Goal: Navigation & Orientation: Find specific page/section

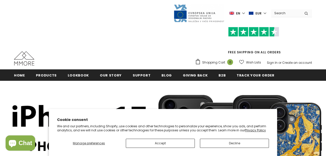
click at [213, 143] on button "Decline" at bounding box center [234, 143] width 69 height 9
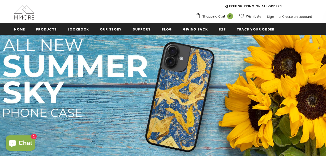
scroll to position [46, 0]
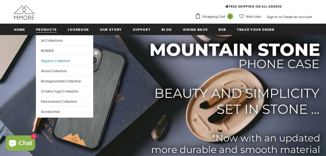
click at [53, 61] on span "Organic Collection" at bounding box center [55, 61] width 29 height 4
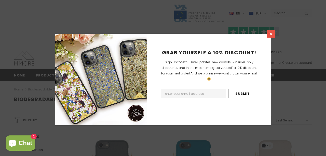
click at [270, 35] on icon at bounding box center [270, 34] width 3 height 3
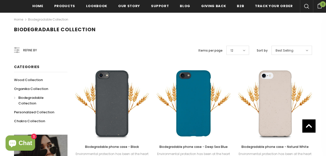
scroll to position [113, 0]
